Goal: Communication & Community: Answer question/provide support

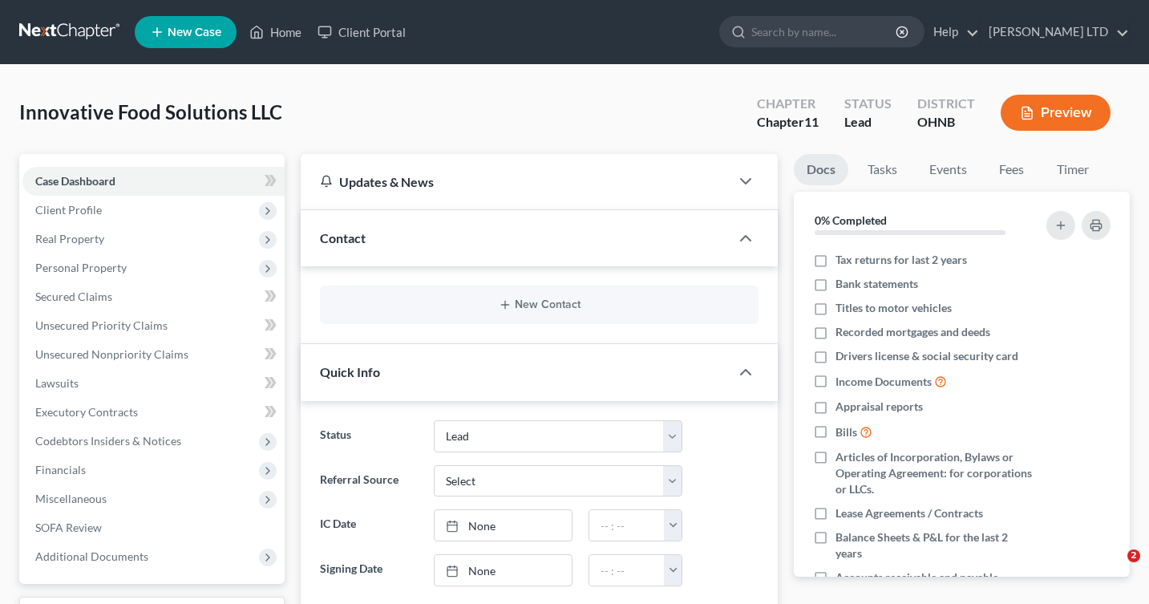
select select "10"
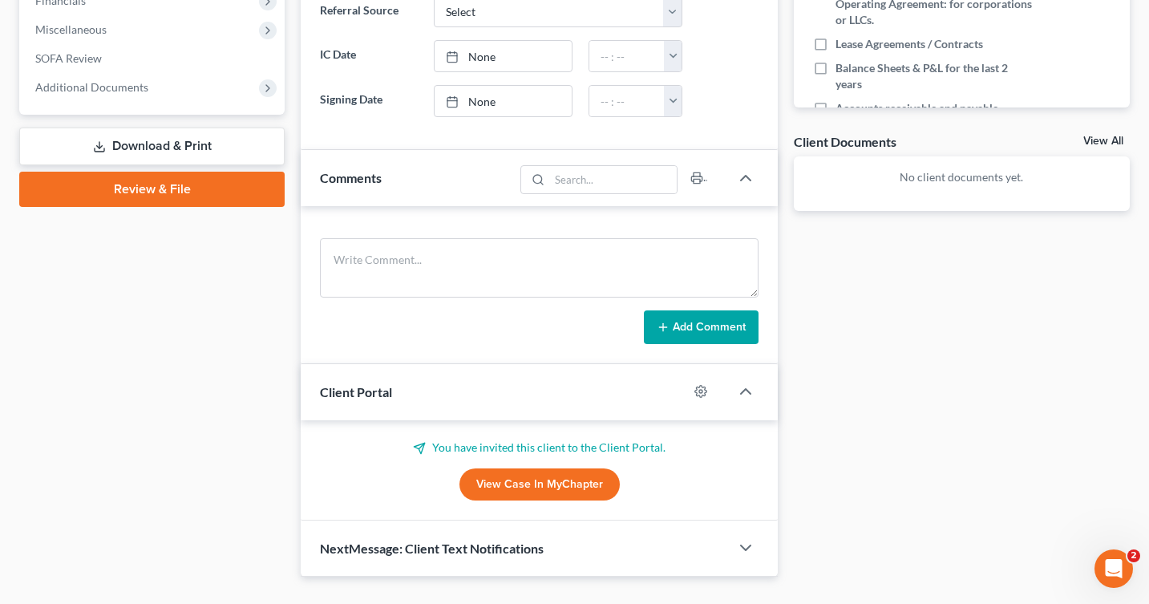
scroll to position [502, 0]
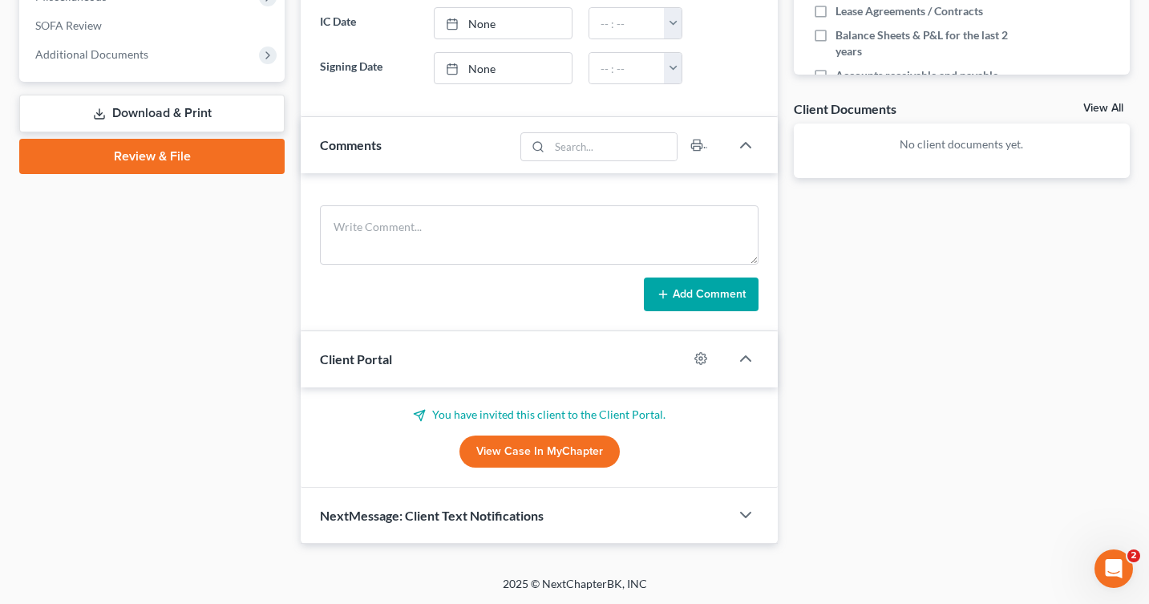
click at [514, 445] on link "View Case in MyChapter" at bounding box center [540, 451] width 160 height 32
click at [426, 414] on icon at bounding box center [419, 415] width 13 height 13
click at [423, 414] on line at bounding box center [422, 413] width 6 height 6
click at [402, 516] on span "NextMessage: Client Text Notifications" at bounding box center [432, 515] width 224 height 15
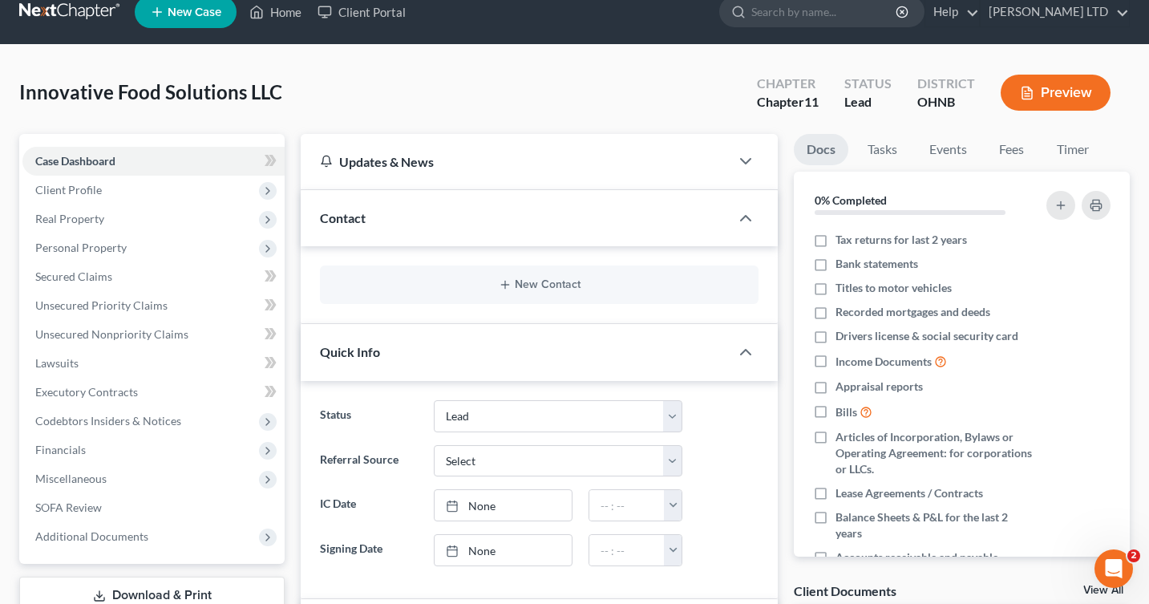
scroll to position [0, 0]
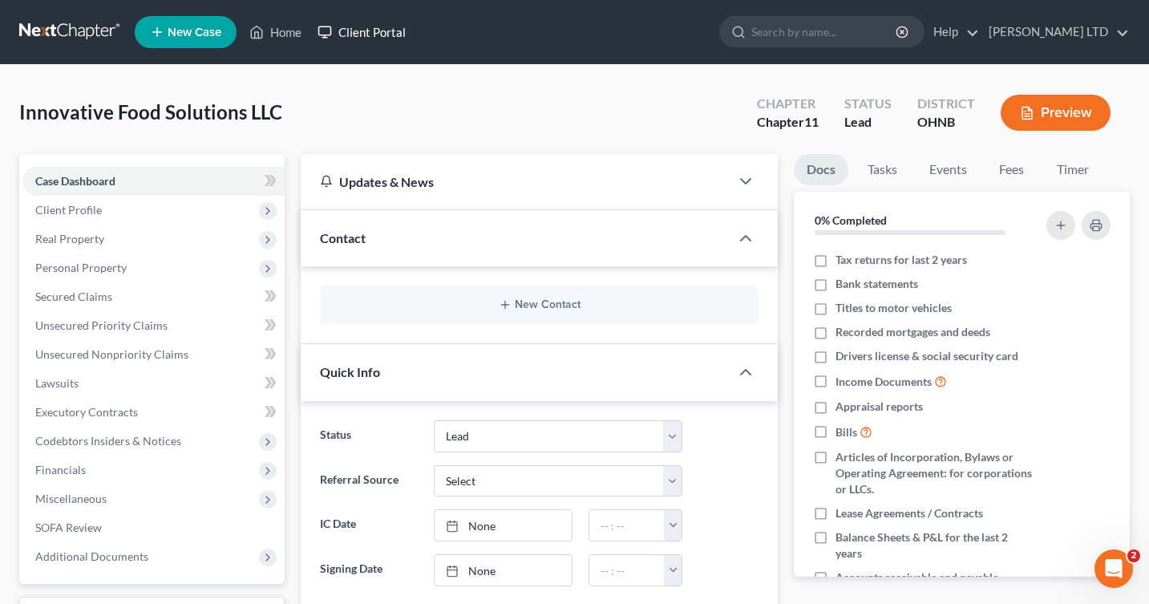
click at [358, 33] on link "Client Portal" at bounding box center [362, 32] width 104 height 29
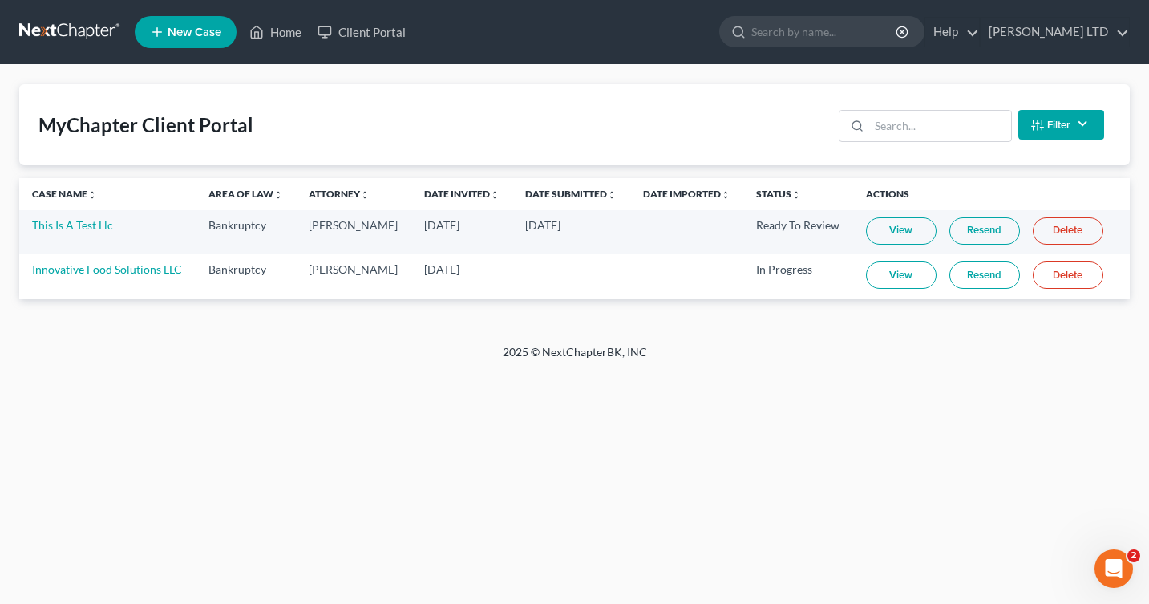
click at [962, 276] on link "Resend" at bounding box center [985, 274] width 71 height 27
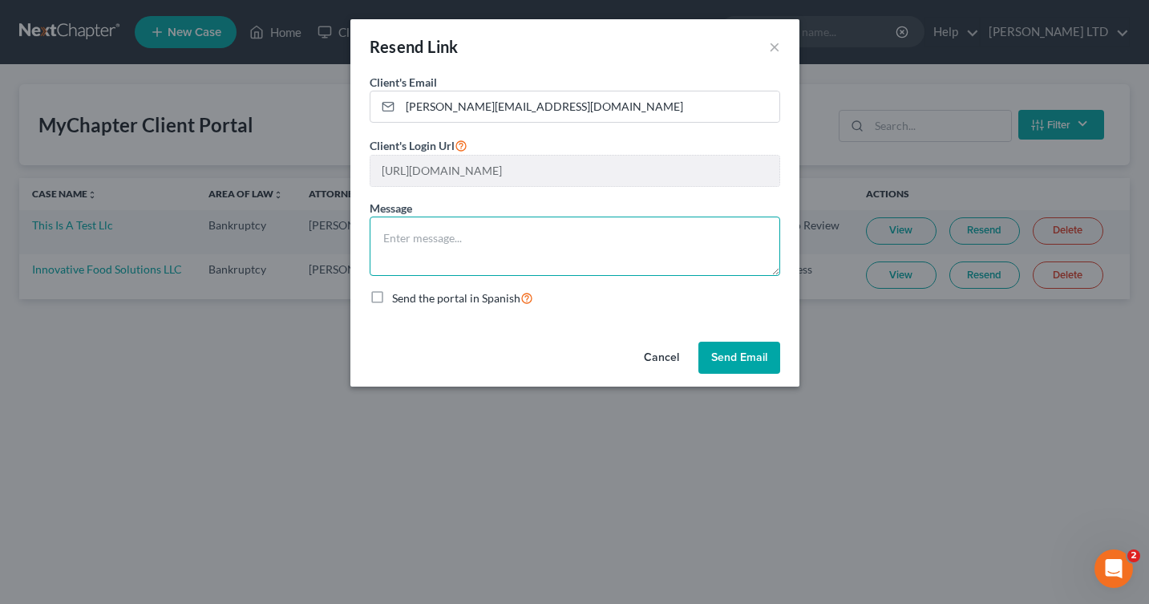
click at [626, 252] on textarea at bounding box center [575, 246] width 411 height 59
click at [435, 240] on textarea "Here's the questionnaire" at bounding box center [575, 246] width 411 height 59
click at [548, 239] on textarea "Here's the online questionnaire" at bounding box center [575, 246] width 411 height 59
type textarea "Here's the online questionnaire."
click at [710, 360] on button "Send Email" at bounding box center [740, 358] width 82 height 32
